Goal: Task Accomplishment & Management: Manage account settings

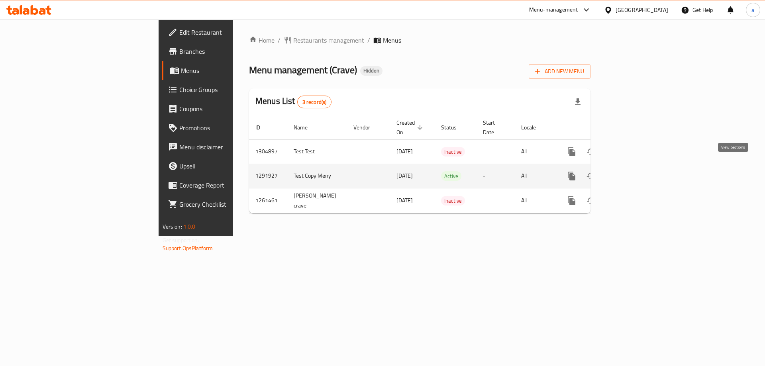
click at [634, 171] on icon "enhanced table" at bounding box center [629, 176] width 10 height 10
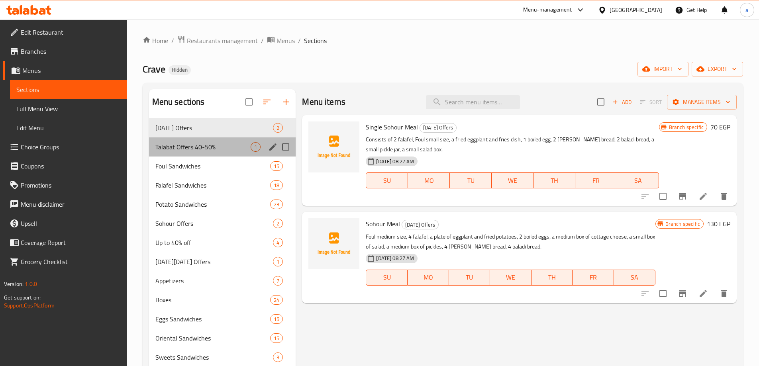
click at [183, 139] on div "Talabat Offers 40-50% 1" at bounding box center [222, 146] width 147 height 19
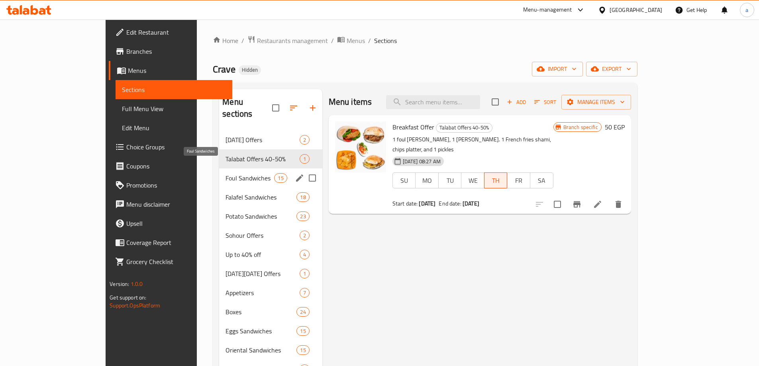
click at [225, 173] on span "Foul Sandwiches" at bounding box center [249, 178] width 49 height 10
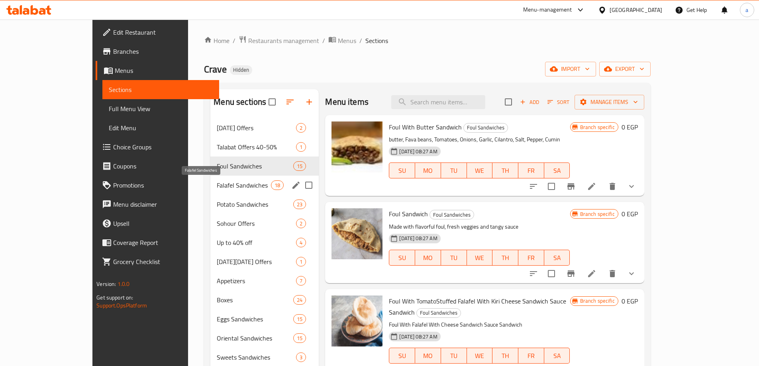
click at [217, 184] on span "Falafel Sandwiches" at bounding box center [244, 185] width 54 height 10
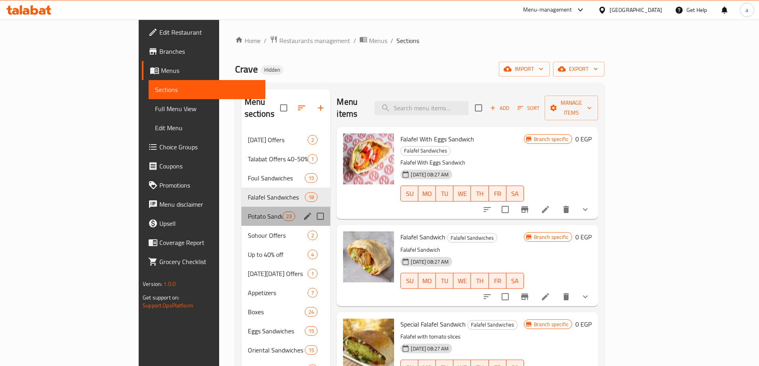
click at [241, 207] on div "Potato Sandwiches 23" at bounding box center [285, 216] width 89 height 19
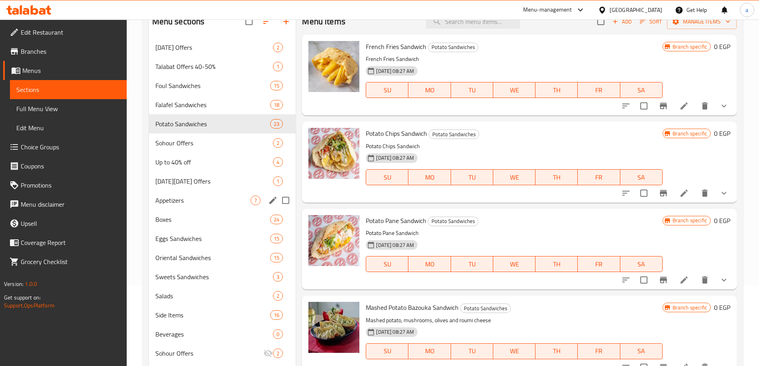
scroll to position [112, 0]
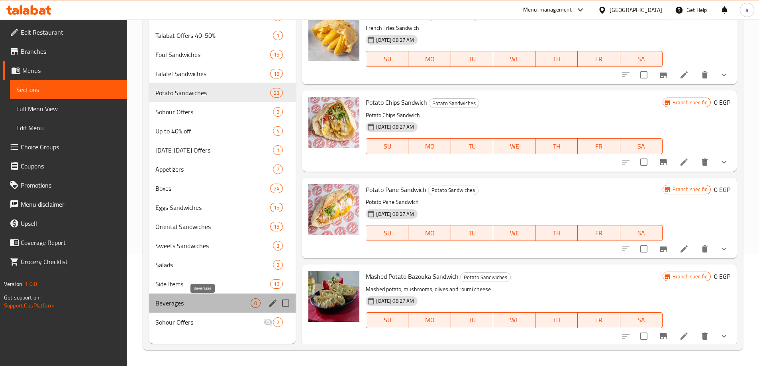
click at [176, 306] on span "Beverages" at bounding box center [203, 303] width 96 height 10
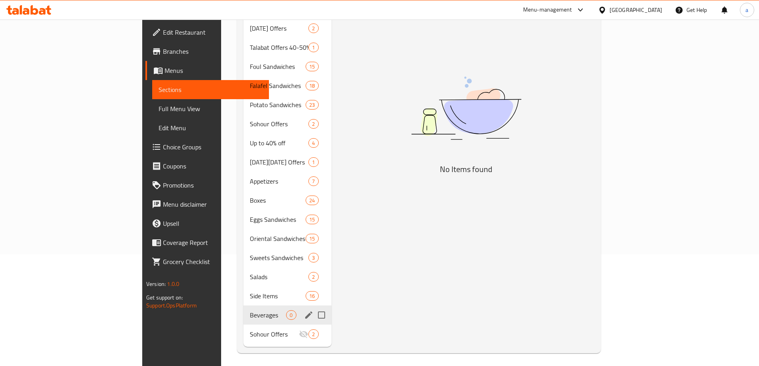
click at [250, 291] on span "Side Items" at bounding box center [278, 296] width 56 height 10
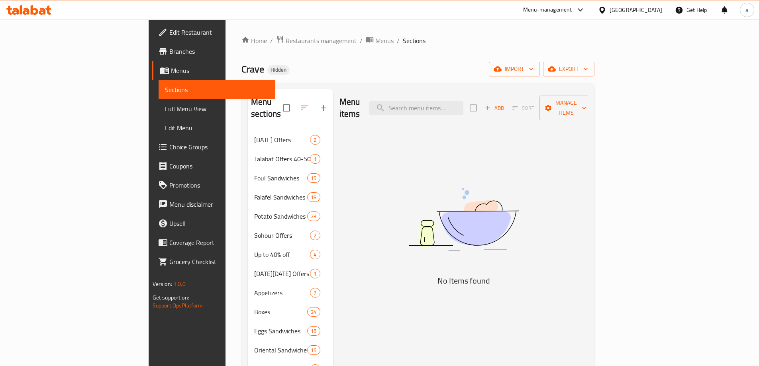
scroll to position [112, 0]
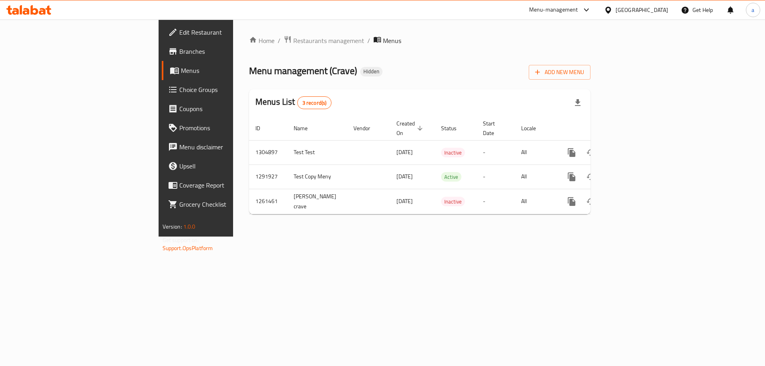
click at [179, 34] on span "Edit Restaurant" at bounding box center [229, 32] width 101 height 10
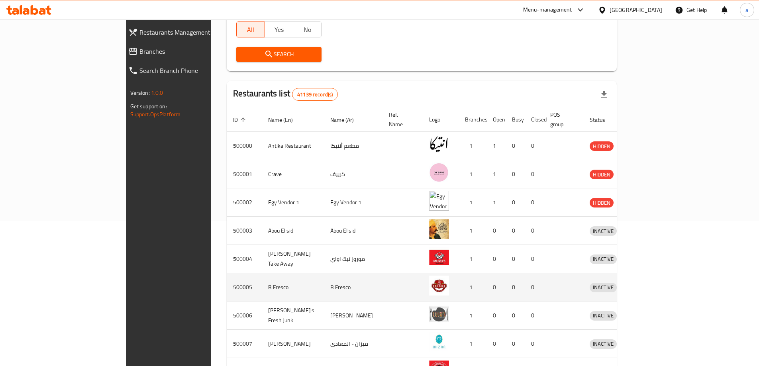
scroll to position [159, 0]
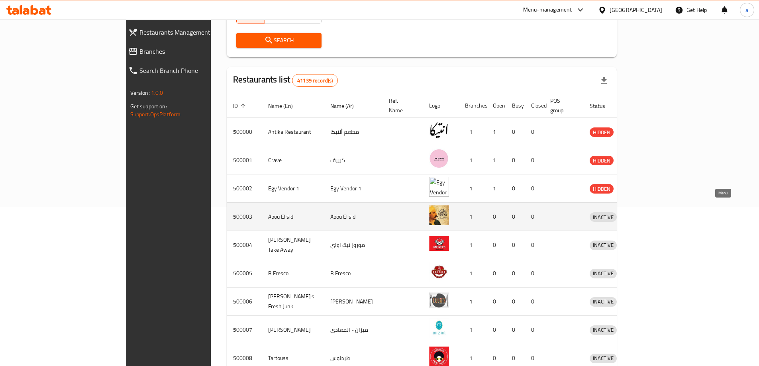
click at [642, 212] on icon "enhanced table" at bounding box center [638, 217] width 10 height 10
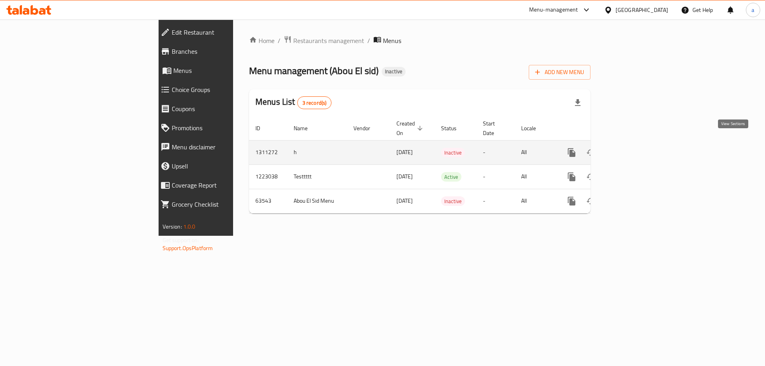
click at [639, 151] on link "enhanced table" at bounding box center [628, 152] width 19 height 19
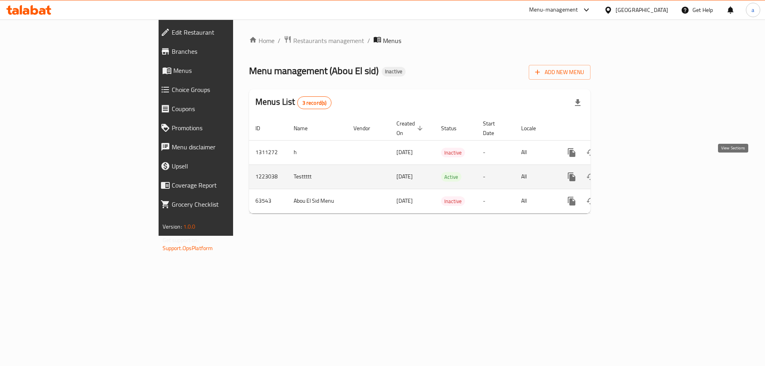
click at [639, 170] on link "enhanced table" at bounding box center [628, 176] width 19 height 19
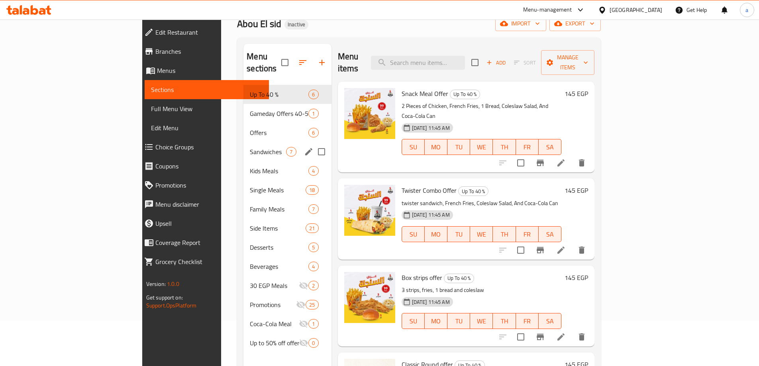
scroll to position [112, 0]
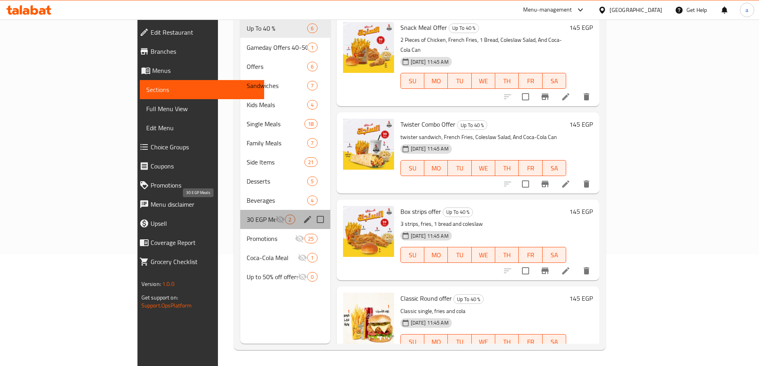
click at [247, 215] on span "30 EGP Meals" at bounding box center [261, 220] width 29 height 10
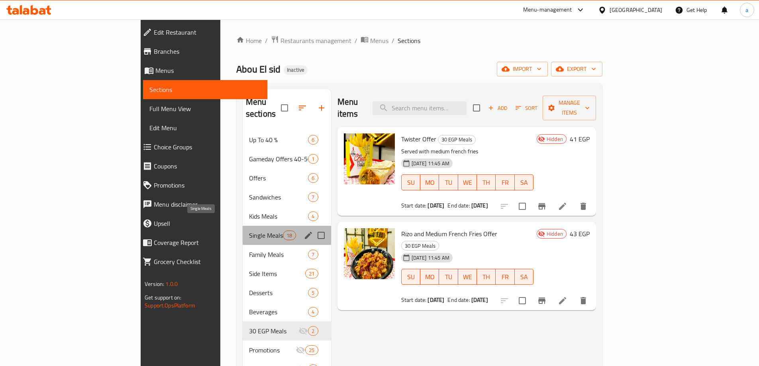
click at [249, 231] on span "Single Meals" at bounding box center [266, 236] width 34 height 10
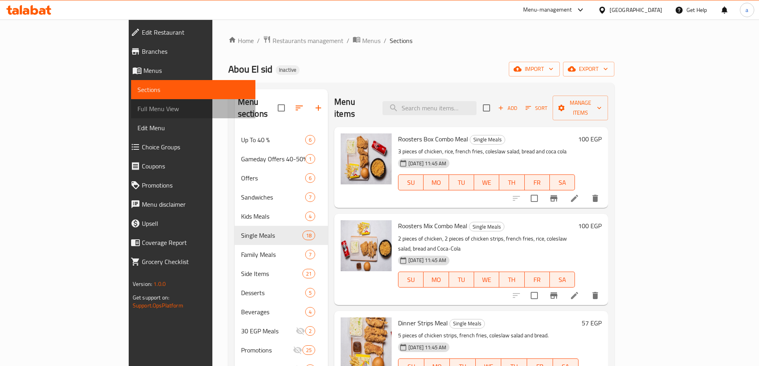
click at [137, 108] on span "Full Menu View" at bounding box center [193, 109] width 112 height 10
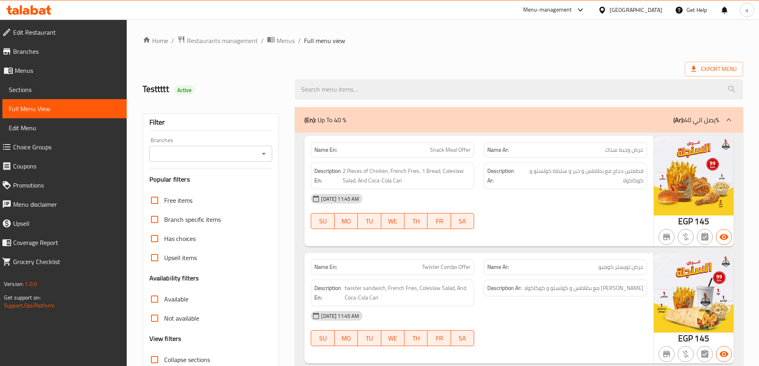
click at [51, 128] on span "Edit Menu" at bounding box center [65, 128] width 112 height 10
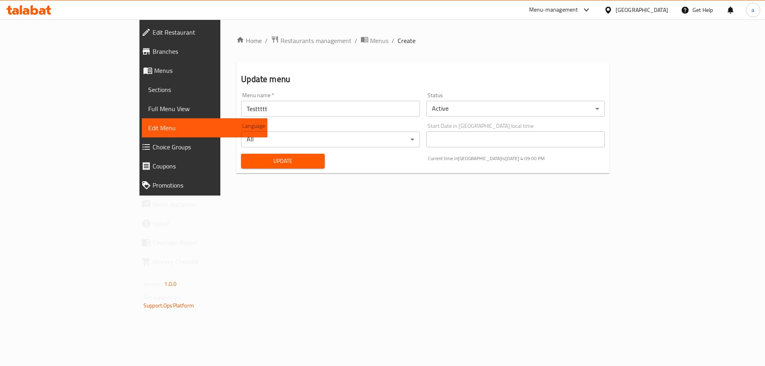
click at [154, 73] on span "Menus" at bounding box center [207, 71] width 107 height 10
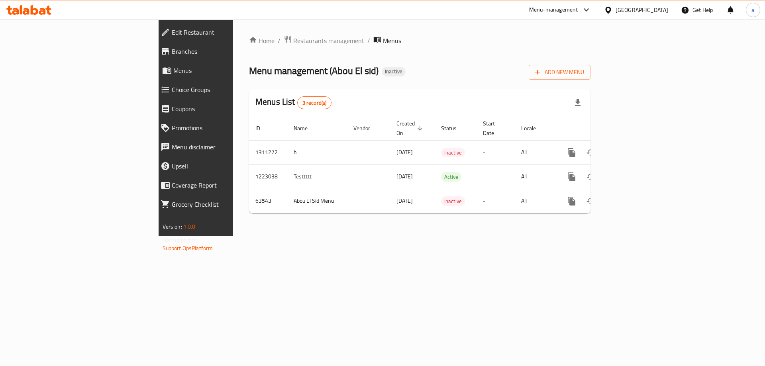
click at [172, 53] on span "Branches" at bounding box center [226, 52] width 108 height 10
